Goal: Complete application form

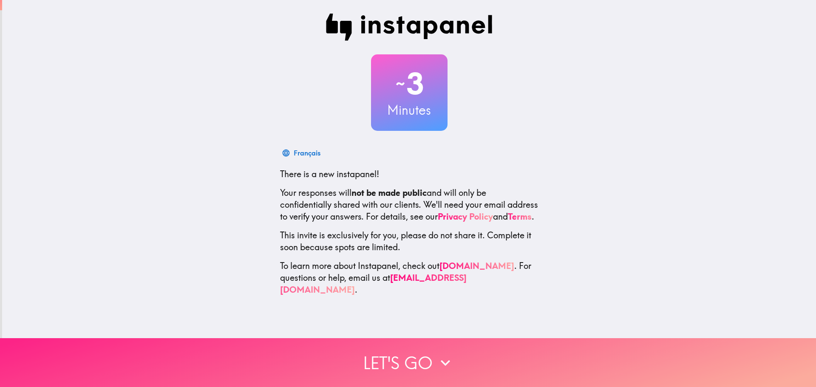
click at [407, 354] on button "Let's go" at bounding box center [408, 362] width 816 height 49
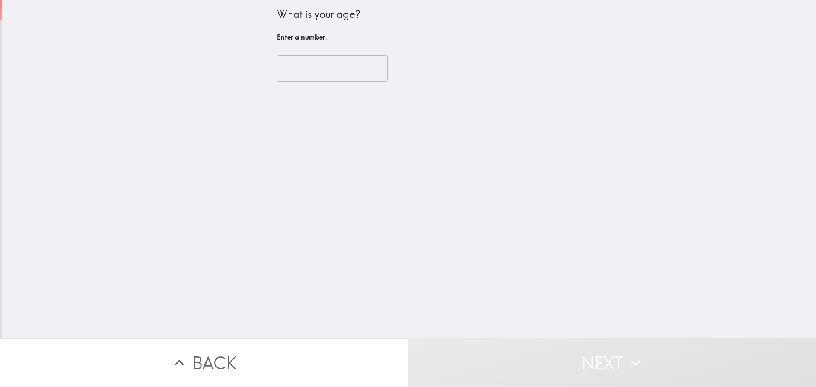
click at [288, 75] on input "number" at bounding box center [332, 68] width 111 height 26
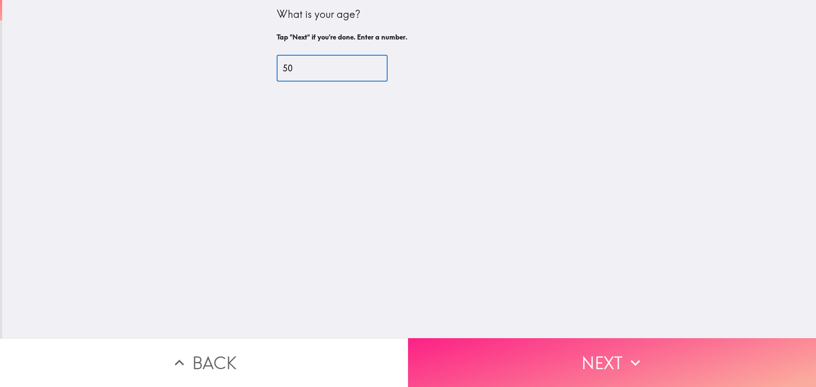
type input "50"
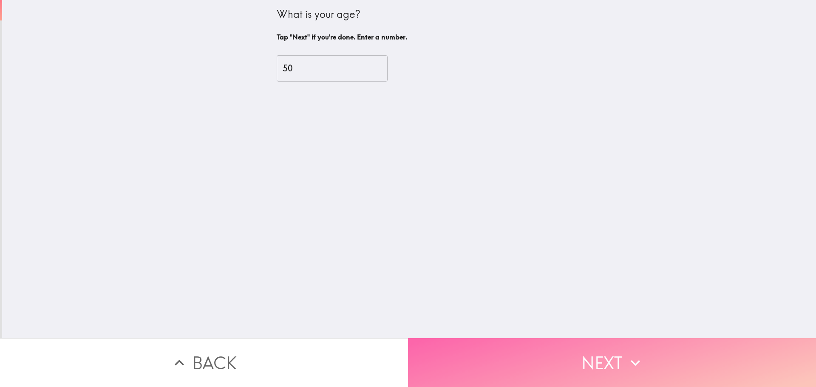
click at [597, 353] on button "Next" at bounding box center [612, 362] width 408 height 49
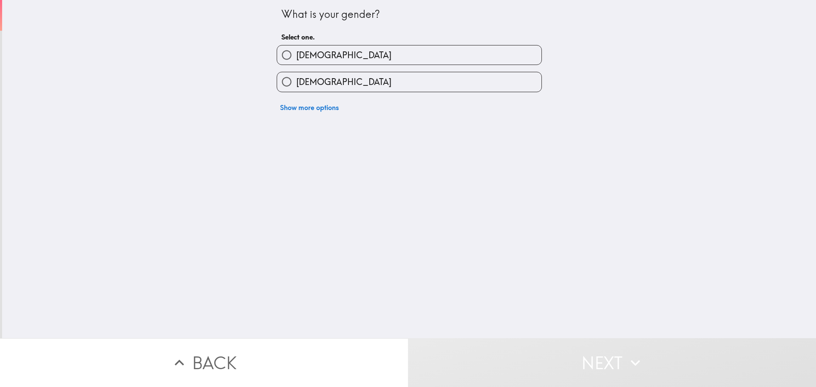
click at [296, 85] on span "[DEMOGRAPHIC_DATA]" at bounding box center [343, 82] width 95 height 12
click at [295, 85] on input "[DEMOGRAPHIC_DATA]" at bounding box center [286, 81] width 19 height 19
radio input "true"
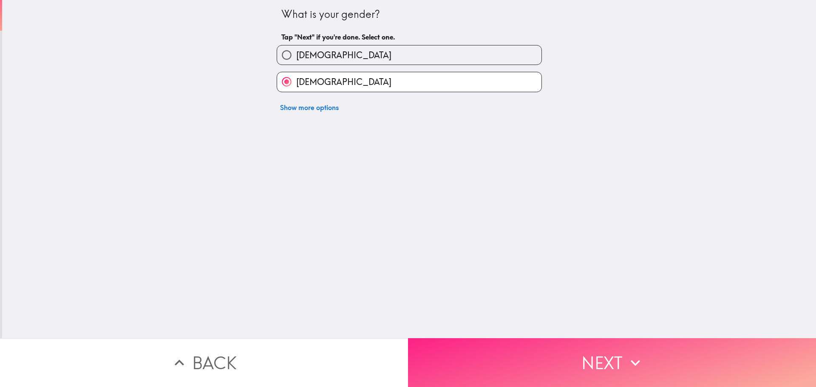
click at [537, 357] on button "Next" at bounding box center [612, 362] width 408 height 49
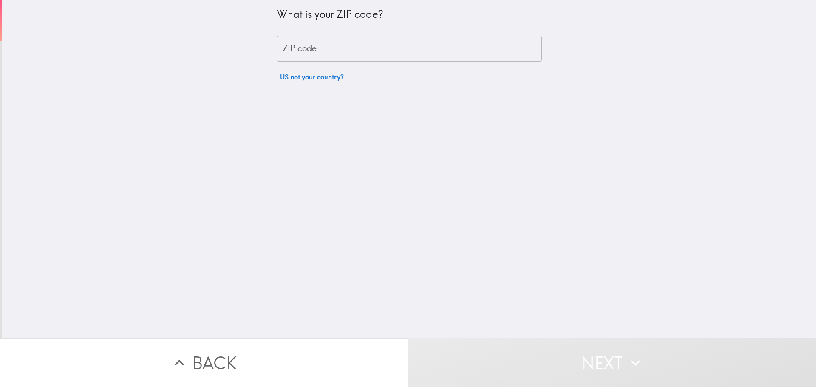
click at [299, 43] on div "ZIP code ZIP code" at bounding box center [409, 49] width 265 height 26
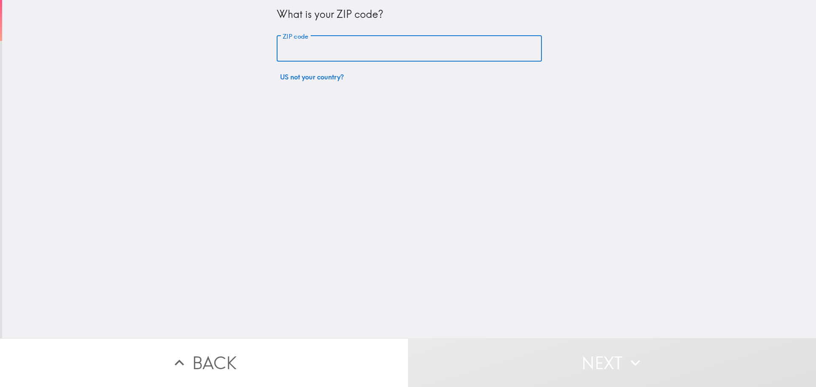
type input "68348"
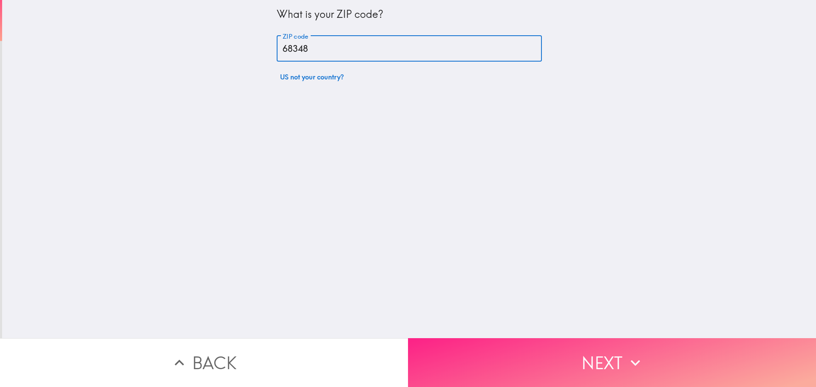
click at [583, 360] on button "Next" at bounding box center [612, 362] width 408 height 49
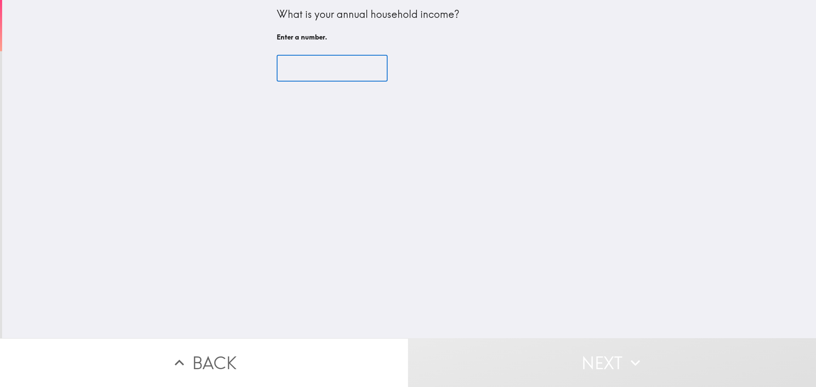
click at [297, 74] on input "number" at bounding box center [332, 68] width 111 height 26
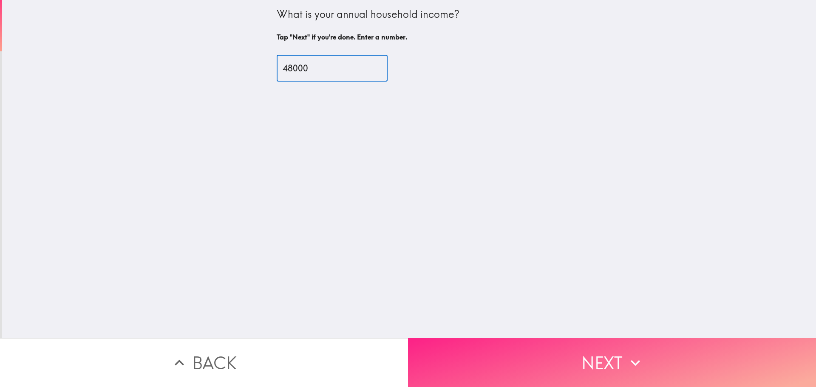
type input "48000"
click at [588, 357] on button "Next" at bounding box center [612, 362] width 408 height 49
